Goal: Task Accomplishment & Management: Use online tool/utility

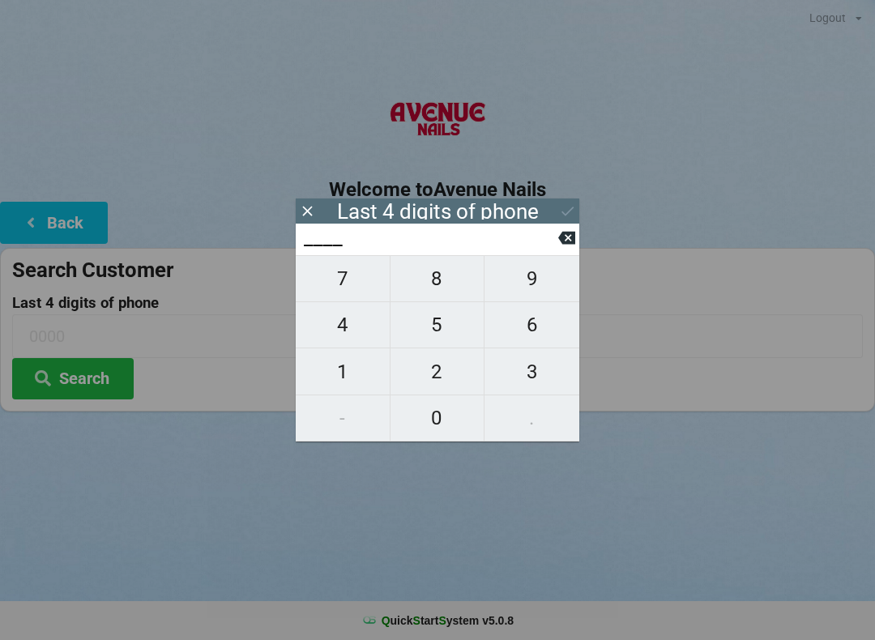
click at [347, 296] on span "7" at bounding box center [343, 279] width 94 height 34
type input "7___"
click at [447, 379] on span "2" at bounding box center [437, 372] width 94 height 34
type input "72__"
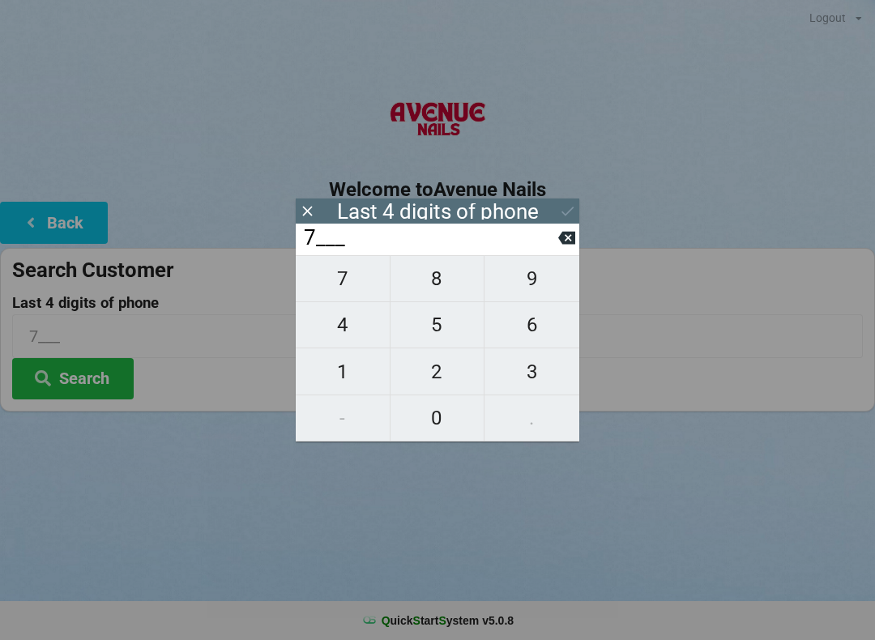
type input "72__"
click at [337, 292] on span "7" at bounding box center [343, 279] width 94 height 34
type input "727_"
click at [438, 339] on span "5" at bounding box center [437, 325] width 94 height 34
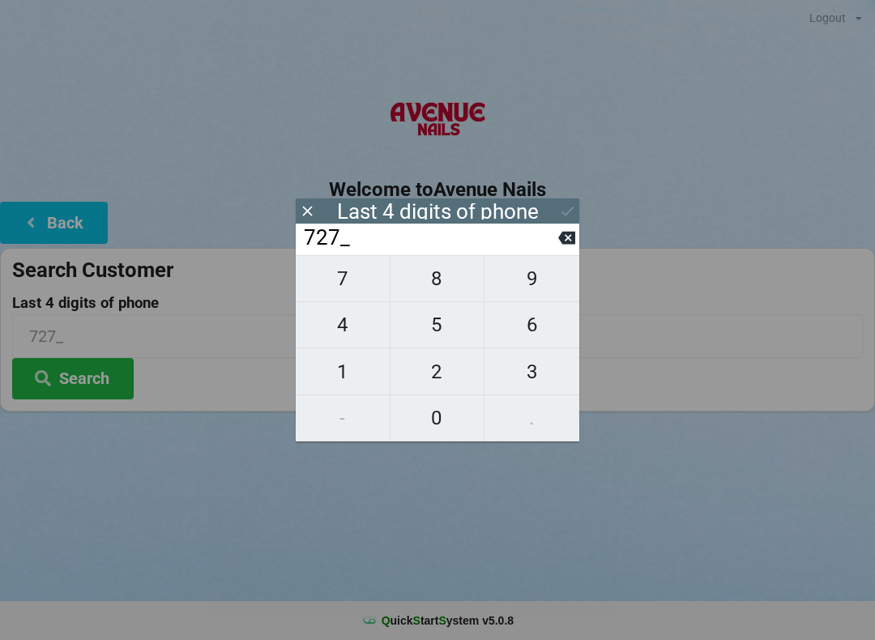
type input "7275"
click at [93, 386] on button "Search" at bounding box center [73, 378] width 122 height 41
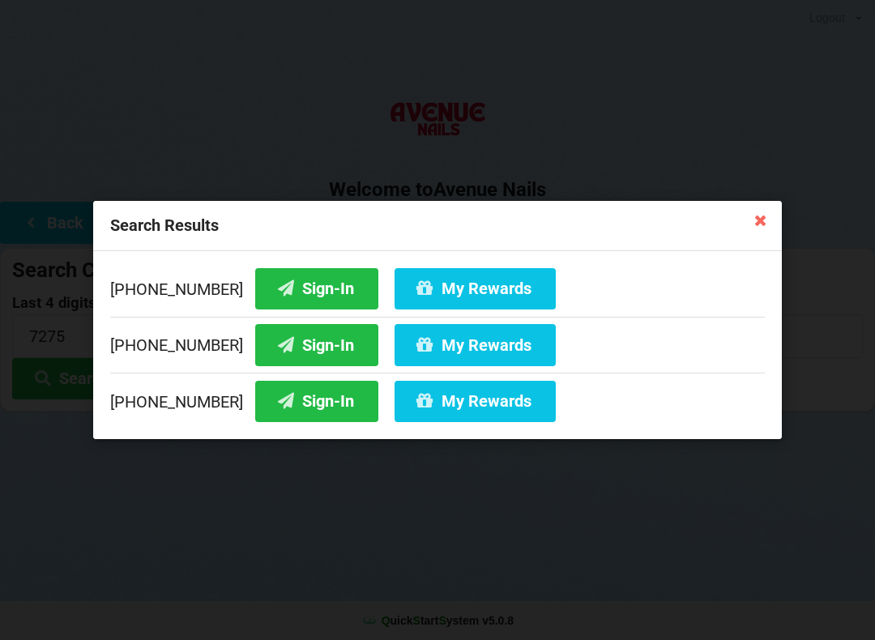
click at [288, 288] on button "Sign-In" at bounding box center [316, 288] width 123 height 41
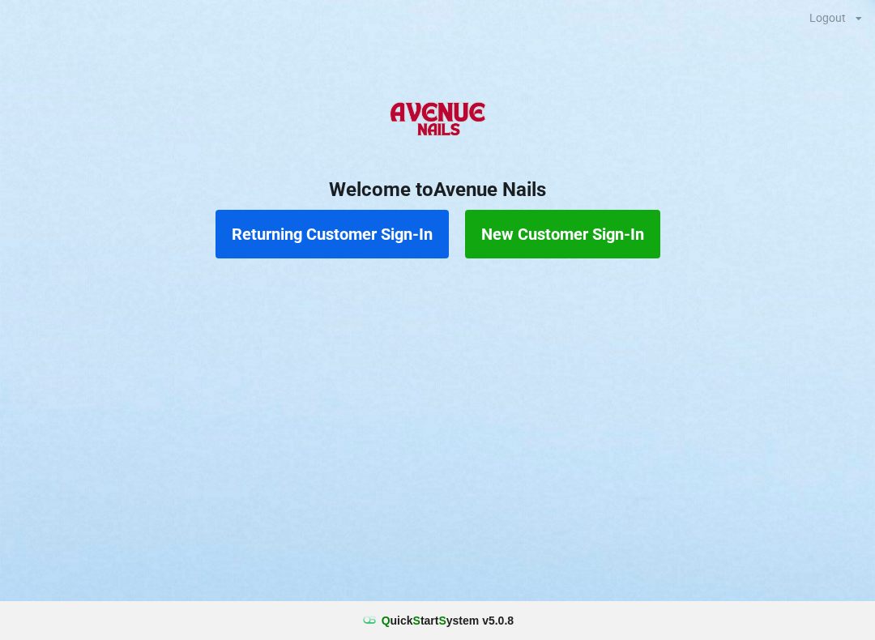
click at [382, 230] on button "Returning Customer Sign-In" at bounding box center [331, 234] width 233 height 49
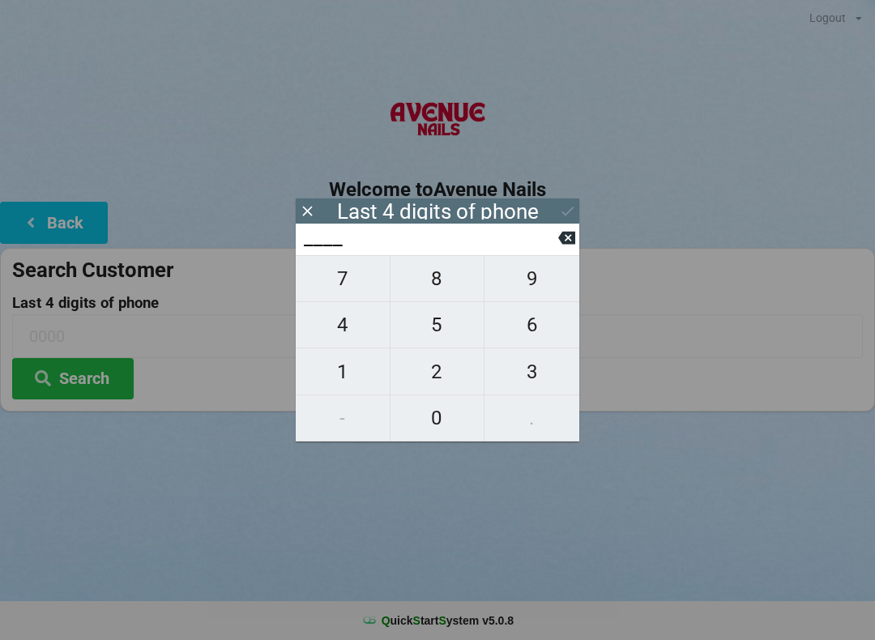
click at [353, 287] on span "7" at bounding box center [343, 279] width 94 height 34
type input "7___"
click at [355, 279] on span "7" at bounding box center [343, 279] width 94 height 34
type input "77__"
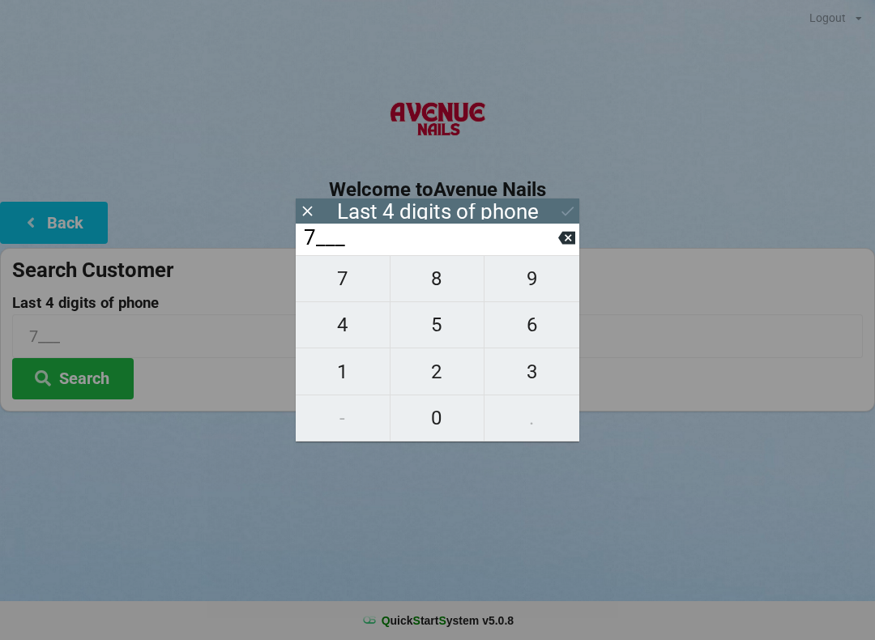
type input "77__"
click at [444, 409] on span "0" at bounding box center [437, 418] width 94 height 34
type input "770_"
click at [437, 368] on span "2" at bounding box center [437, 372] width 94 height 34
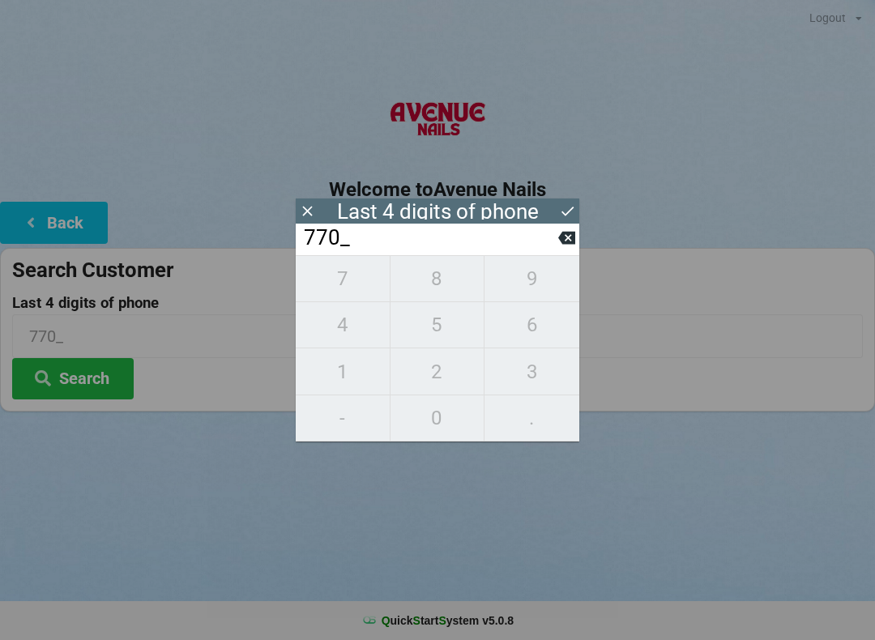
type input "7702"
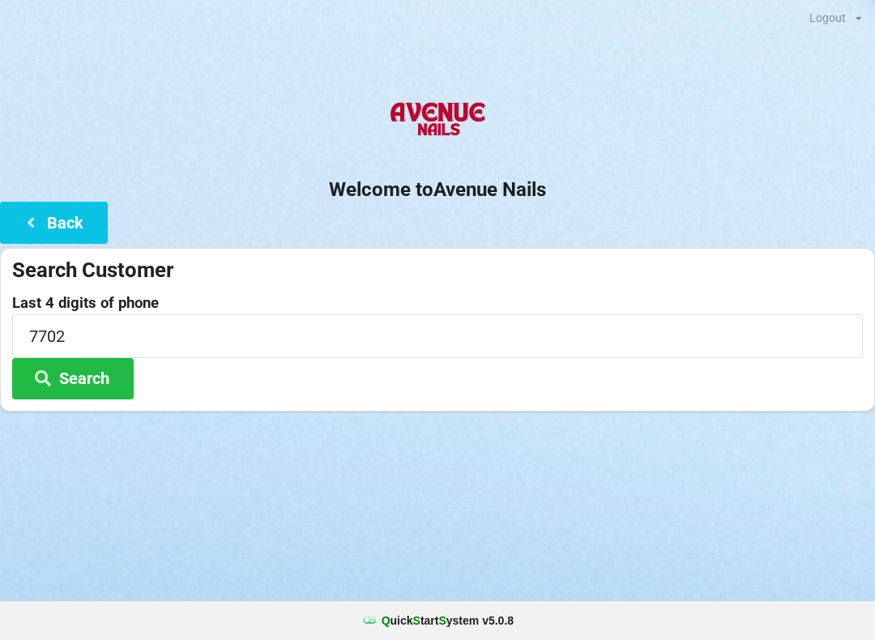
click at [517, 520] on div "Logout Logout Sign-In Welcome to Avenue Nails Back Search Customer Last 4 digit…" at bounding box center [437, 320] width 875 height 640
click at [98, 377] on button "Search" at bounding box center [73, 378] width 122 height 41
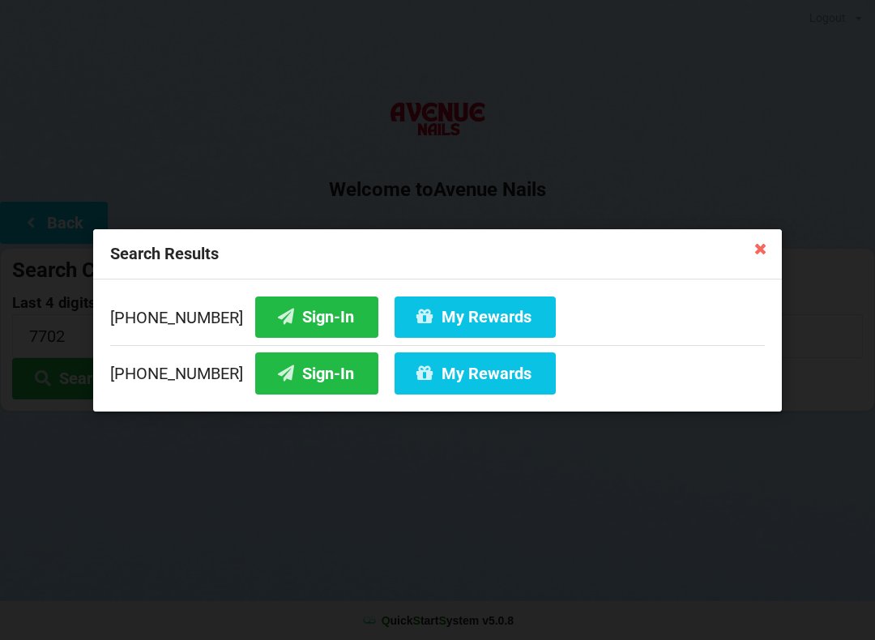
click at [289, 369] on button "Sign-In" at bounding box center [316, 372] width 123 height 41
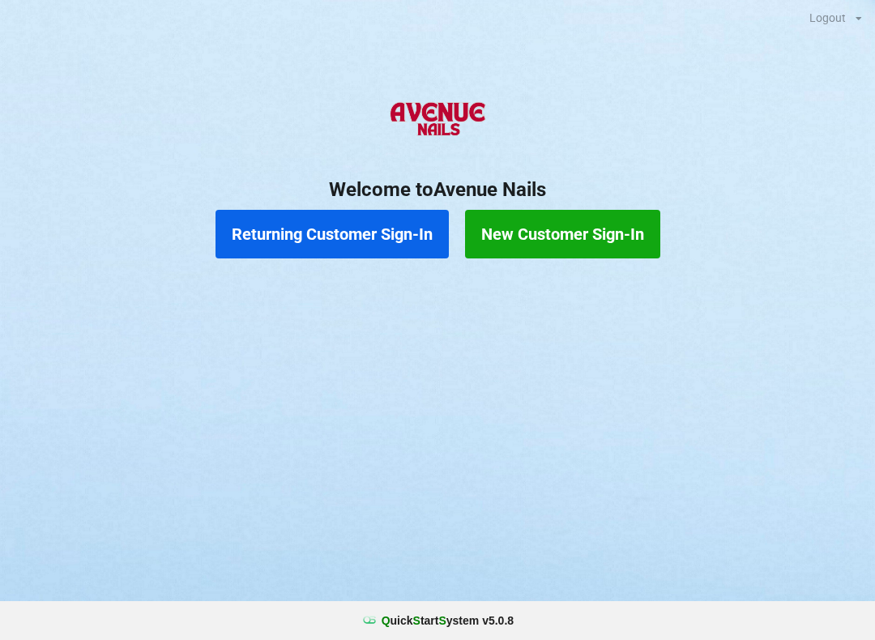
click at [336, 233] on button "Returning Customer Sign-In" at bounding box center [331, 234] width 233 height 49
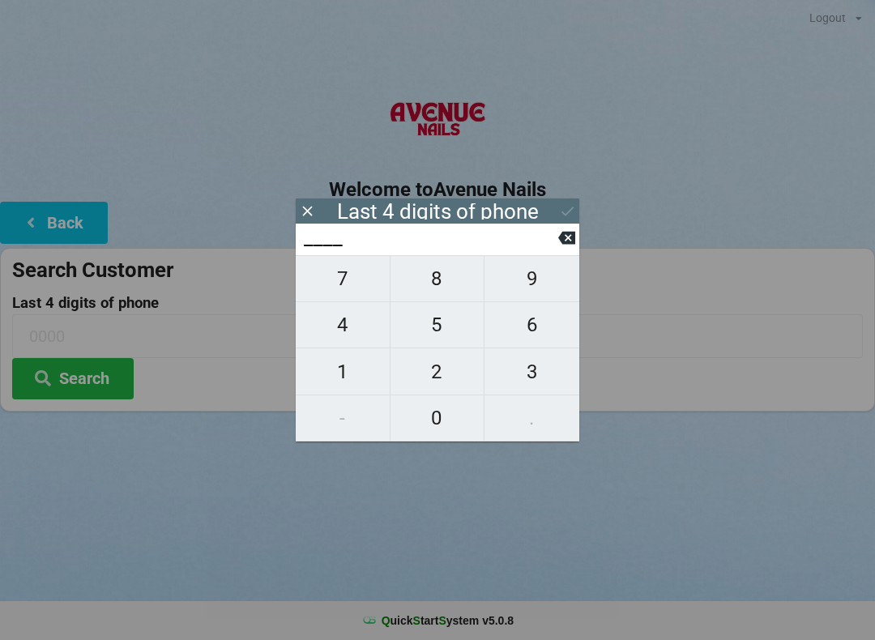
click at [329, 339] on span "4" at bounding box center [343, 325] width 94 height 34
type input "4___"
click at [437, 407] on span "0" at bounding box center [437, 418] width 94 height 34
type input "40__"
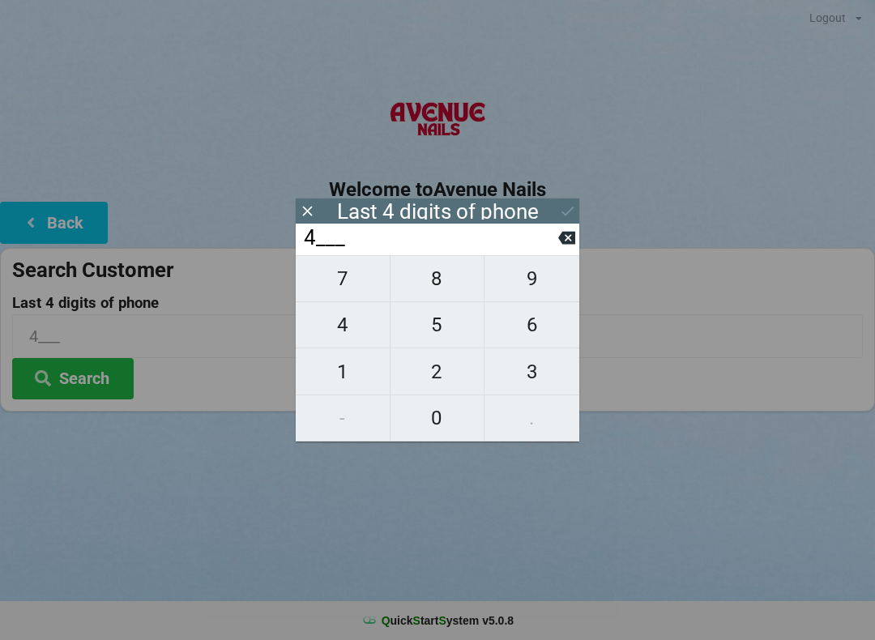
type input "40__"
click at [339, 289] on span "7" at bounding box center [343, 279] width 94 height 34
type input "407_"
click at [435, 376] on span "2" at bounding box center [437, 372] width 94 height 34
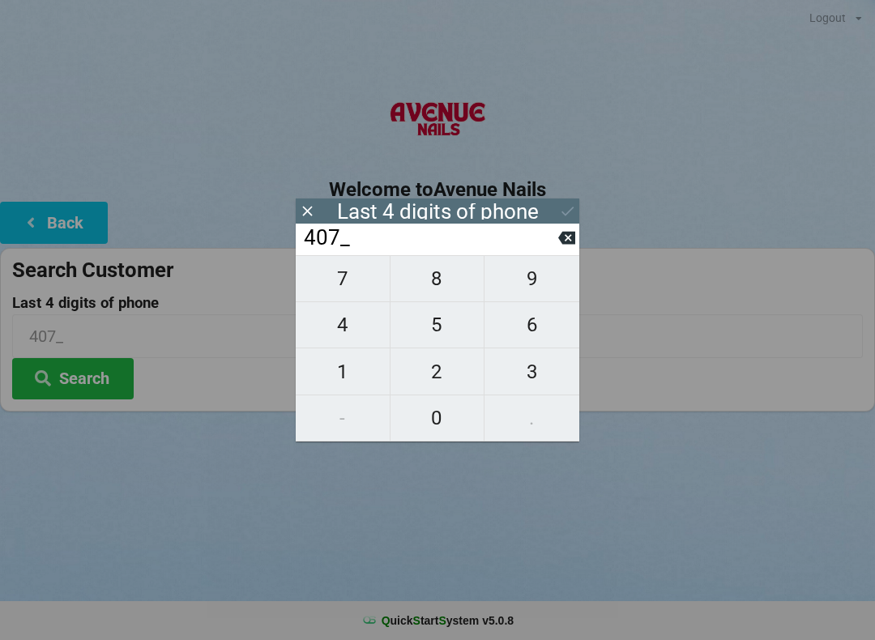
type input "4072"
click at [441, 331] on div "7 8 9 4 5 6 1 2 3 - 0 ." at bounding box center [438, 348] width 284 height 186
click at [343, 287] on div "7 8 9 4 5 6 1 2 3 - 0 ." at bounding box center [438, 348] width 284 height 186
click at [313, 212] on icon at bounding box center [307, 211] width 17 height 17
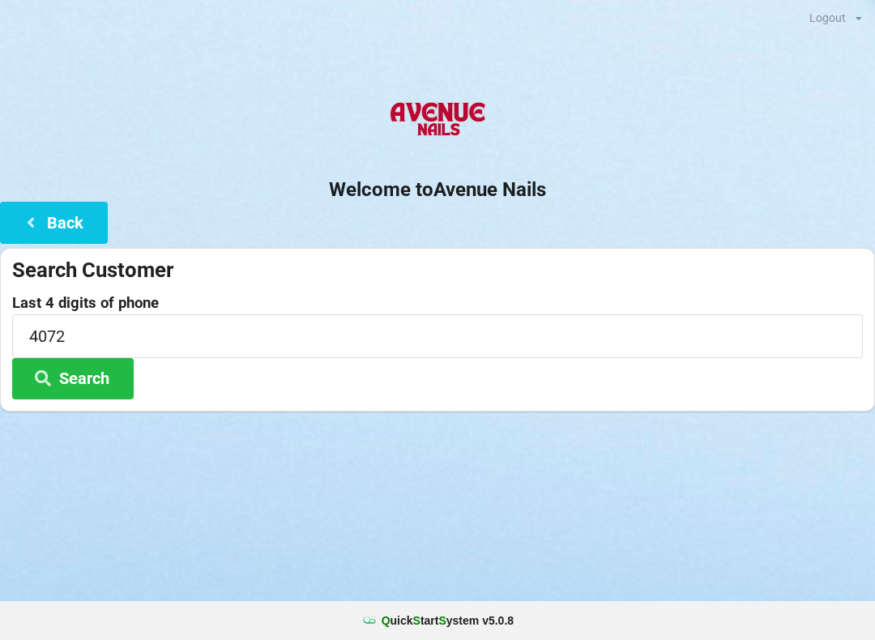
click at [58, 215] on button "Back" at bounding box center [54, 222] width 108 height 41
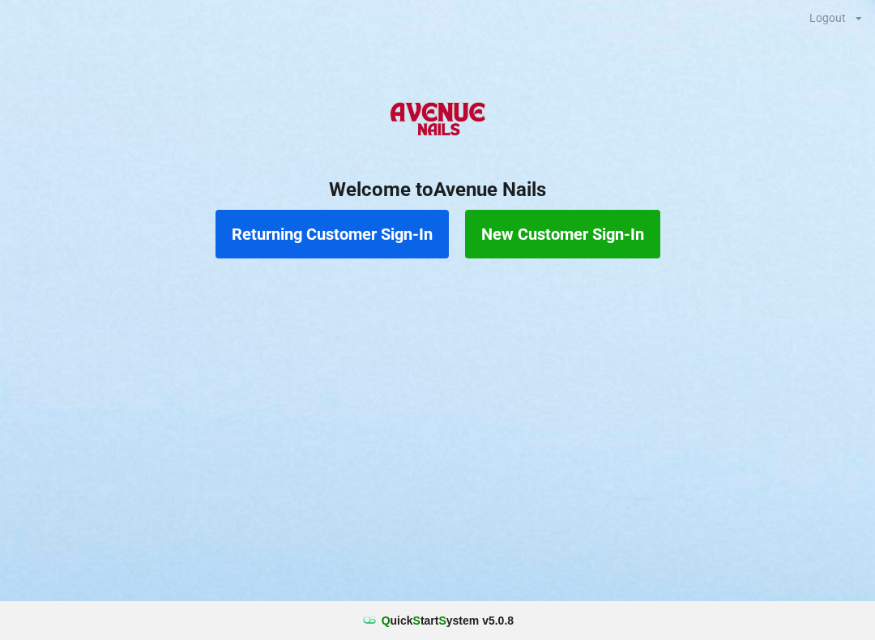
click at [327, 234] on button "Returning Customer Sign-In" at bounding box center [331, 234] width 233 height 49
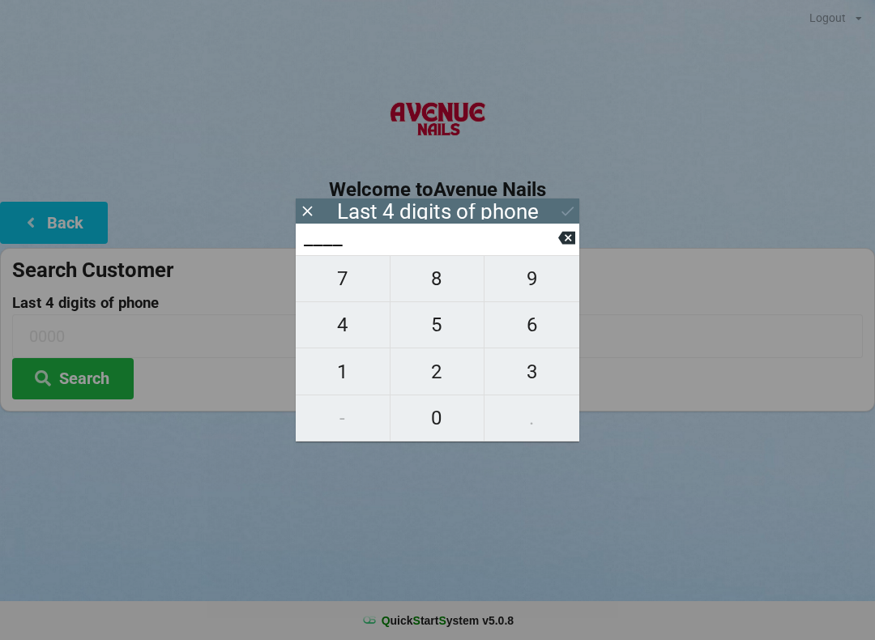
click at [322, 320] on span "4" at bounding box center [343, 325] width 94 height 34
type input "4___"
click at [338, 330] on span "4" at bounding box center [343, 325] width 94 height 34
type input "44__"
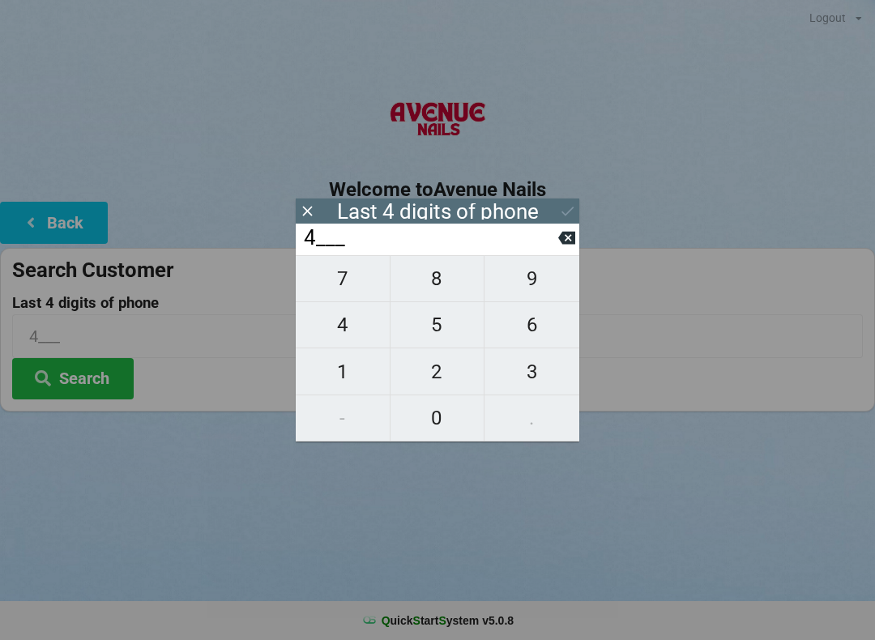
type input "44__"
click at [338, 330] on span "4" at bounding box center [343, 325] width 94 height 34
type input "444_"
click at [435, 411] on span "0" at bounding box center [437, 418] width 94 height 34
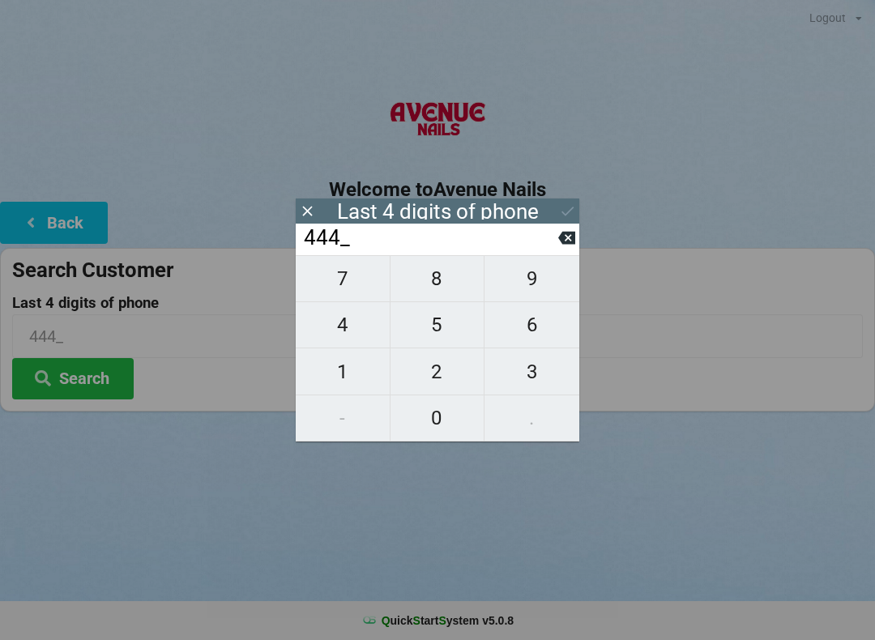
type input "4440"
click at [567, 203] on icon at bounding box center [567, 211] width 17 height 17
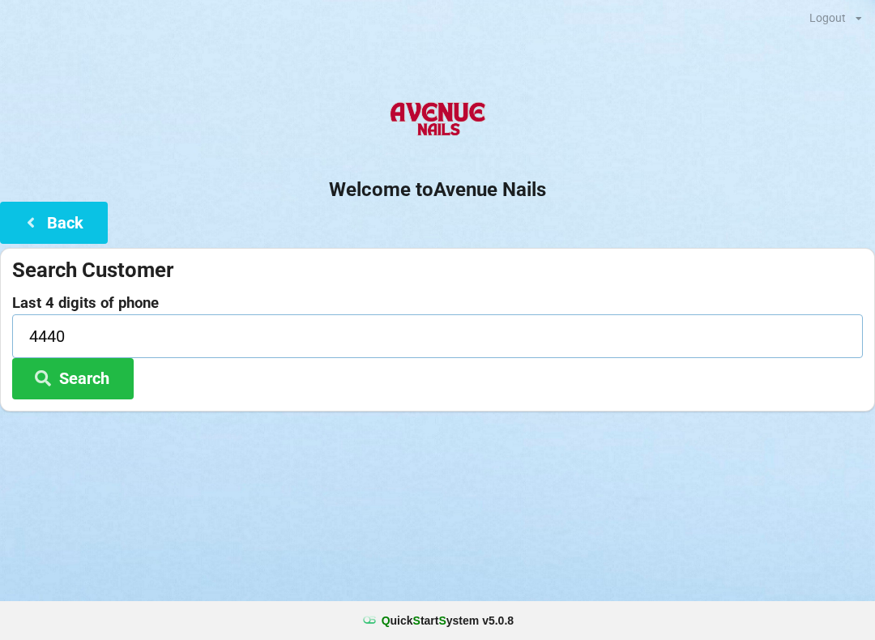
click at [202, 330] on input "4440" at bounding box center [437, 335] width 851 height 43
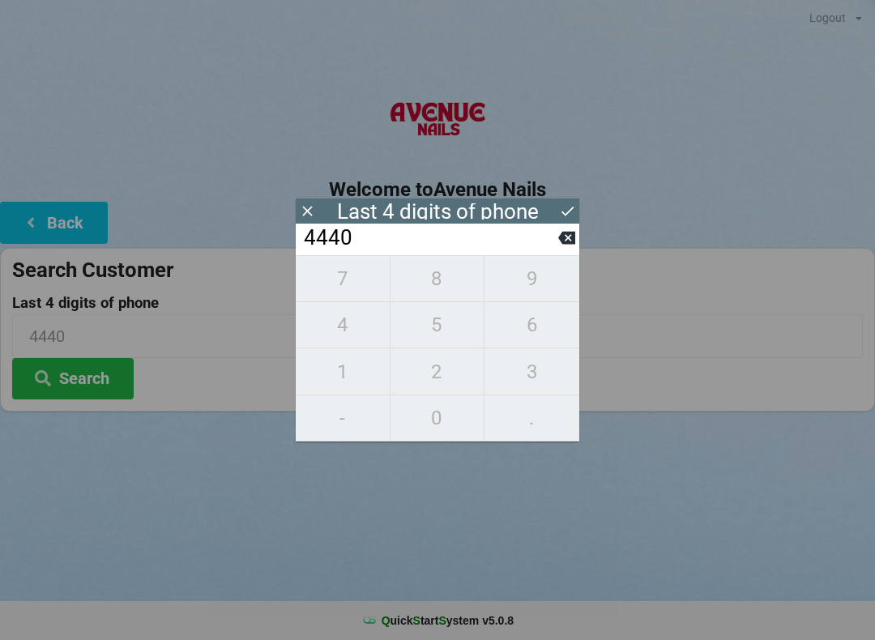
click at [306, 204] on icon at bounding box center [307, 211] width 17 height 17
